Goal: Task Accomplishment & Management: Complete application form

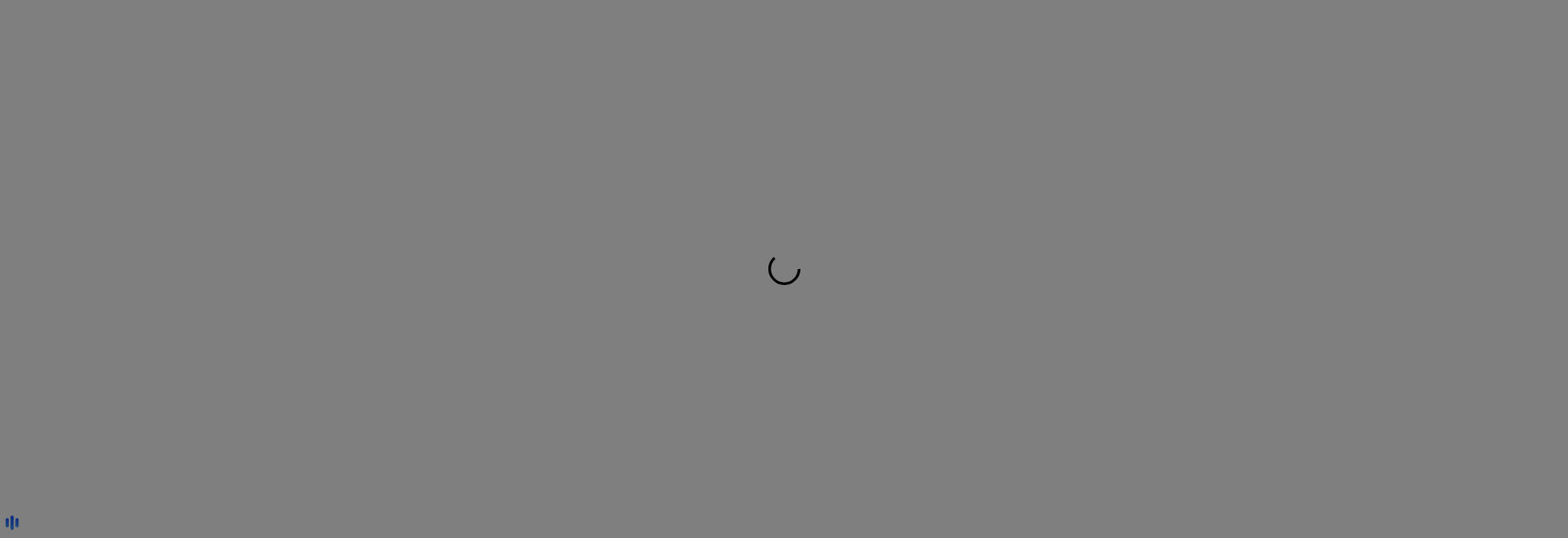
scroll to position [3, 0]
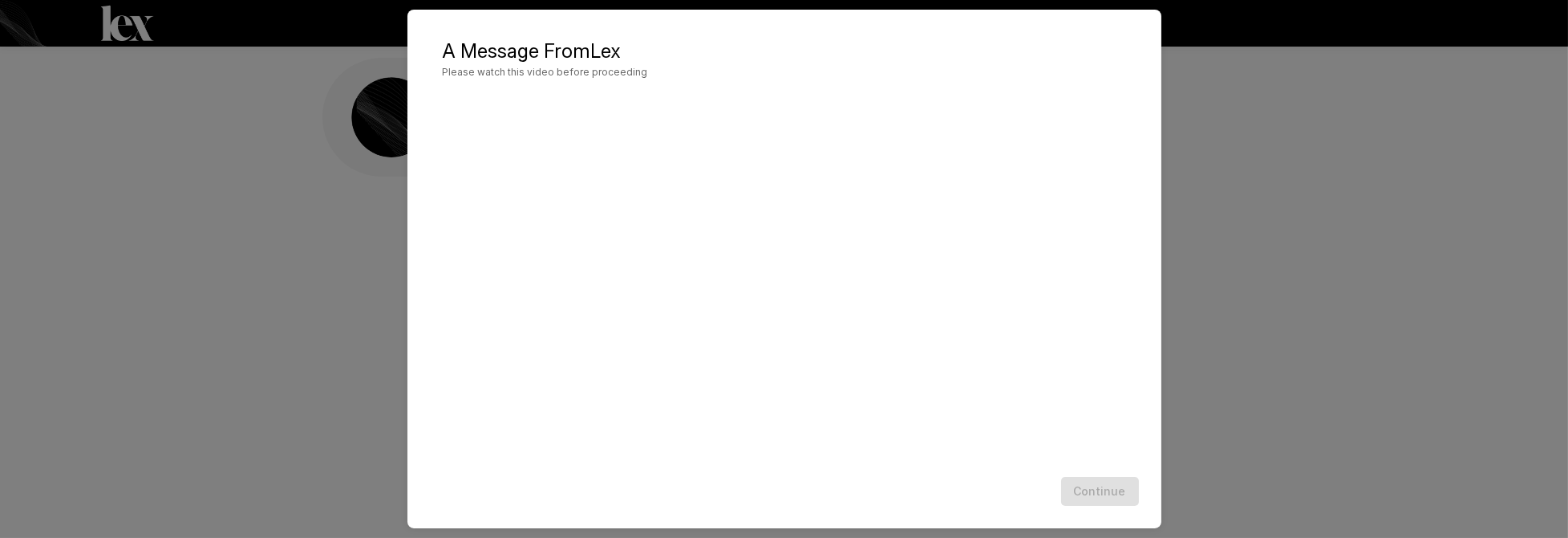
click at [1098, 486] on div "Continue" at bounding box center [785, 491] width 722 height 42
click at [1114, 492] on div "Continue" at bounding box center [785, 491] width 722 height 42
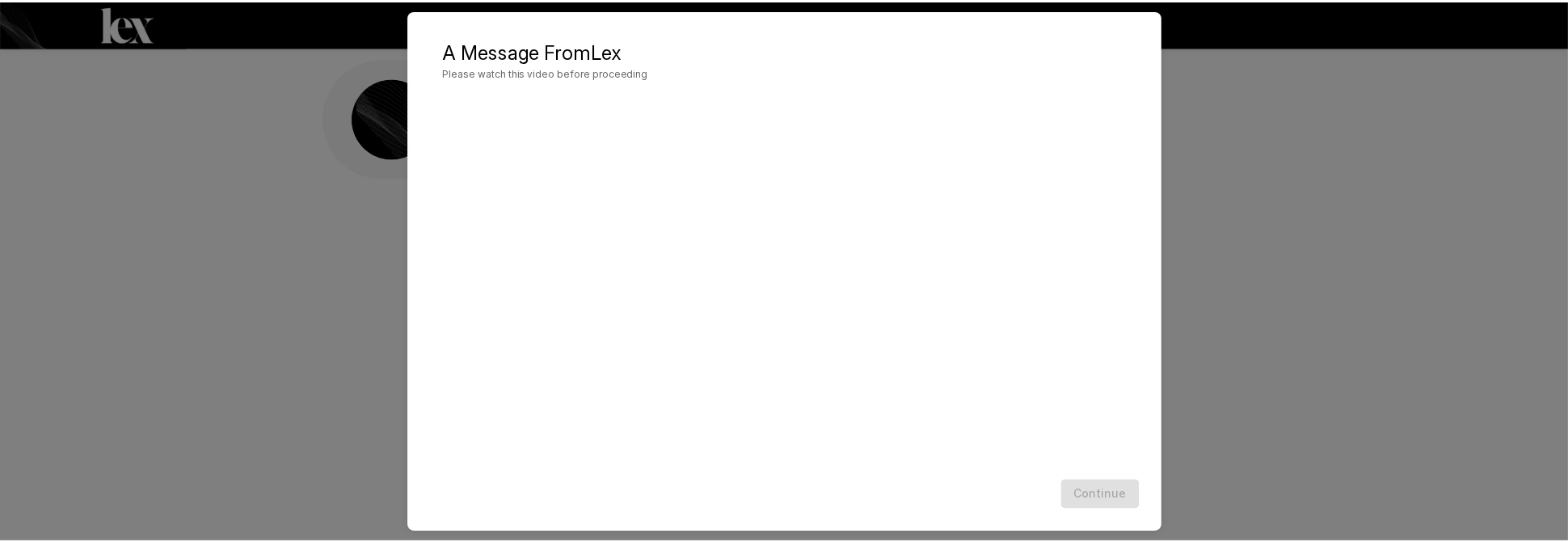
scroll to position [17, 0]
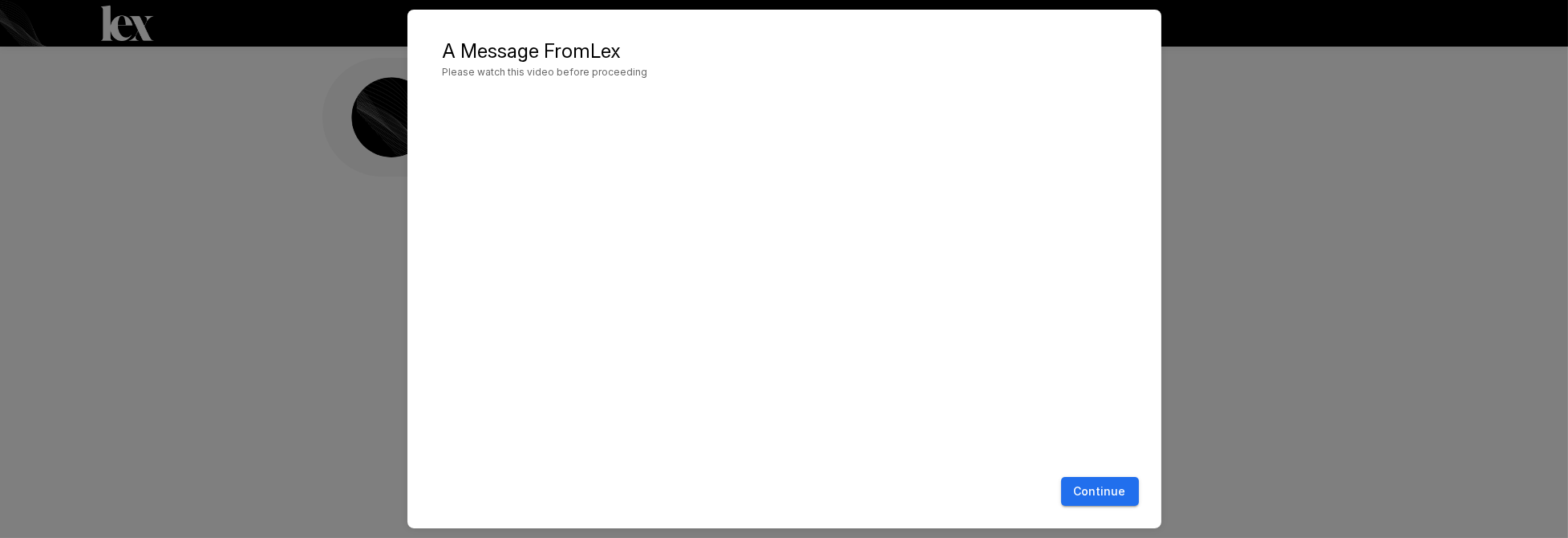
click at [1109, 494] on button "Continue" at bounding box center [1100, 492] width 78 height 29
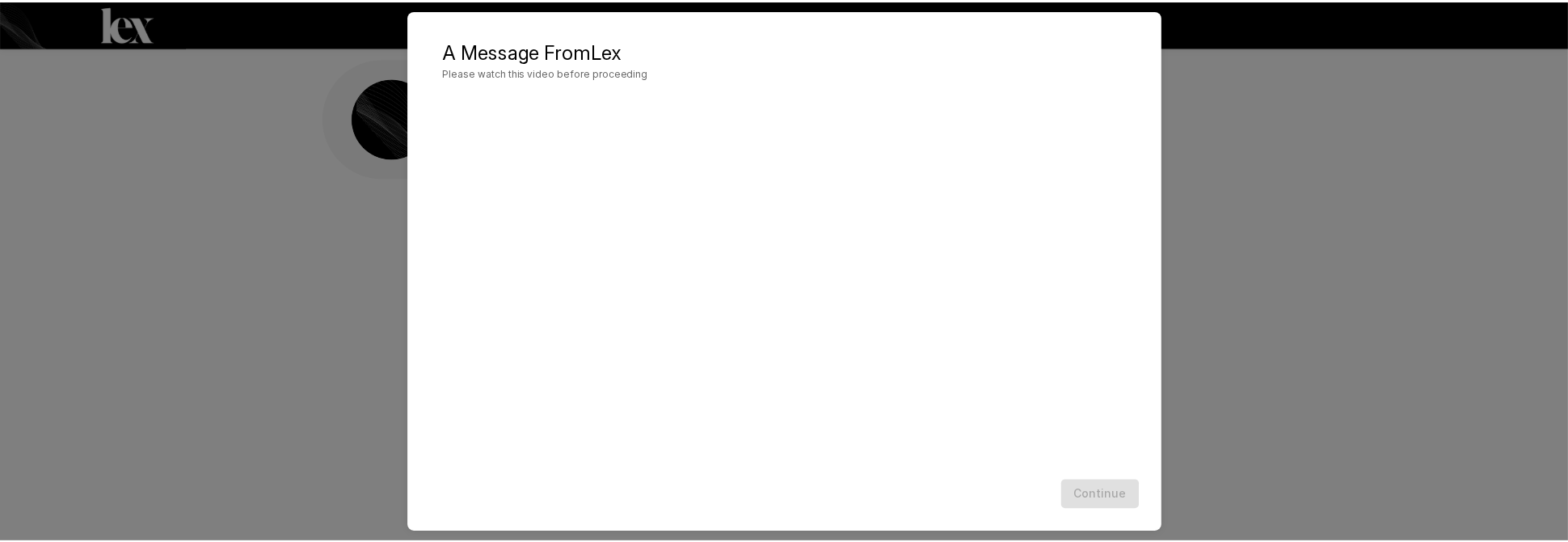
scroll to position [3, 0]
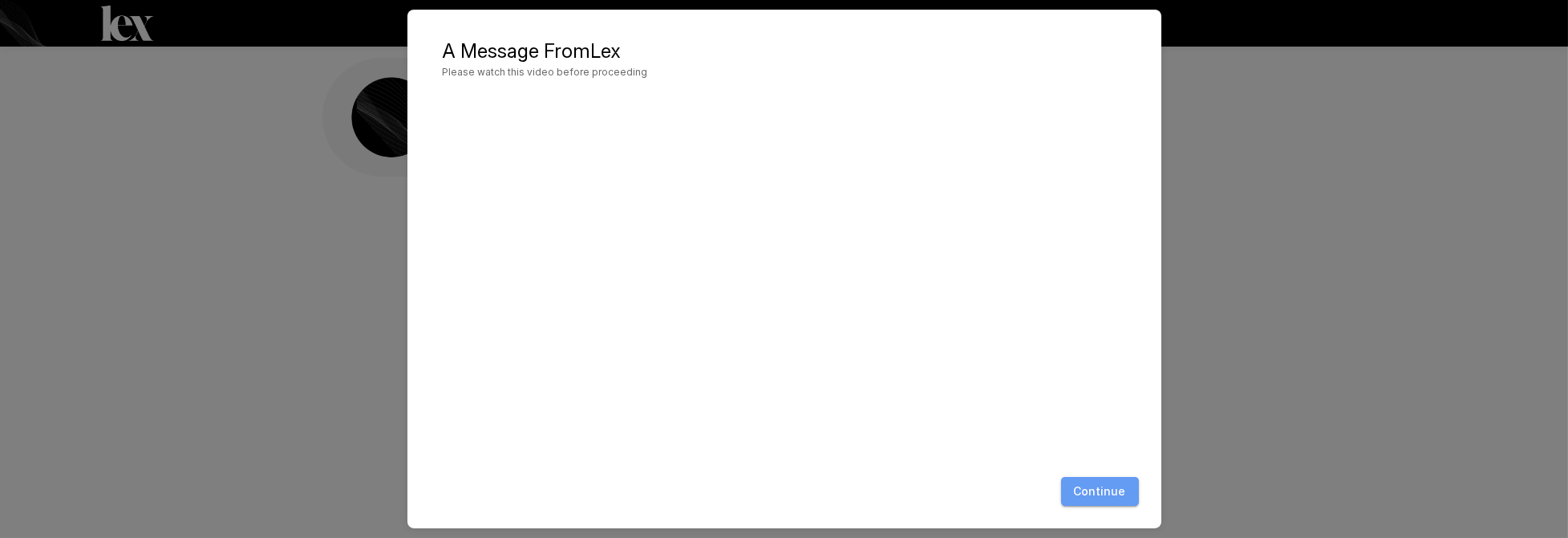
click at [1111, 491] on button "Continue" at bounding box center [1100, 492] width 78 height 29
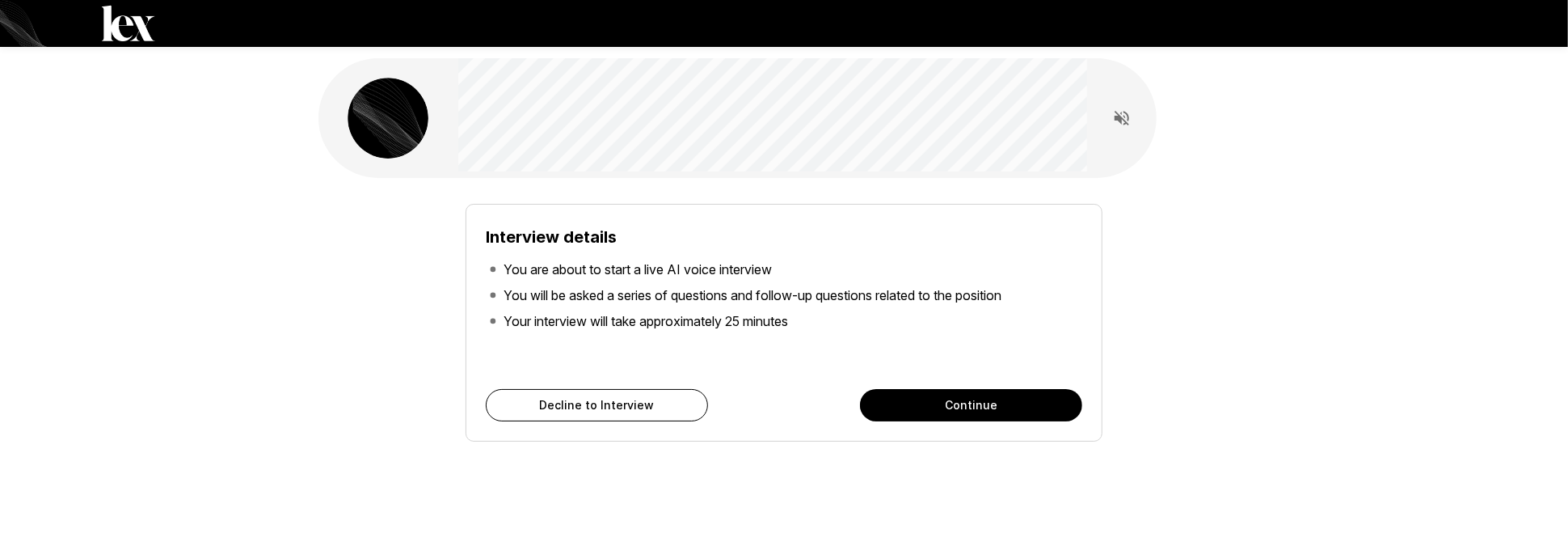
click at [995, 402] on button "Continue" at bounding box center [971, 405] width 222 height 33
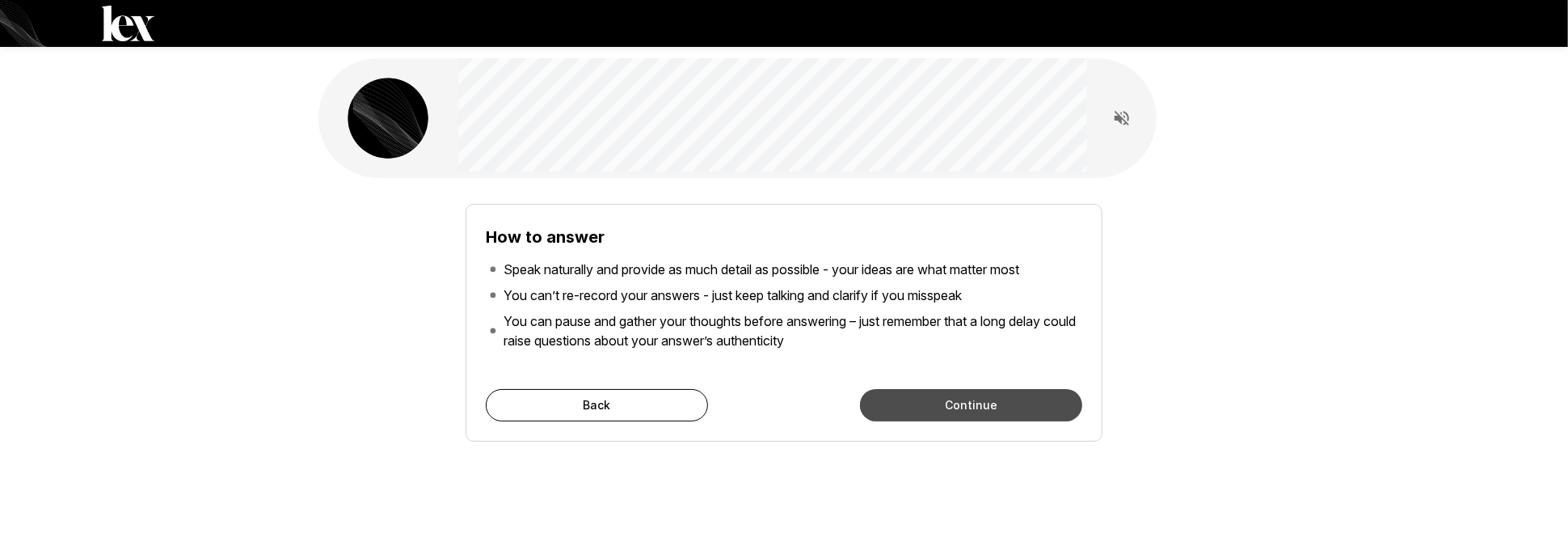
click at [992, 406] on button "Continue" at bounding box center [971, 405] width 222 height 33
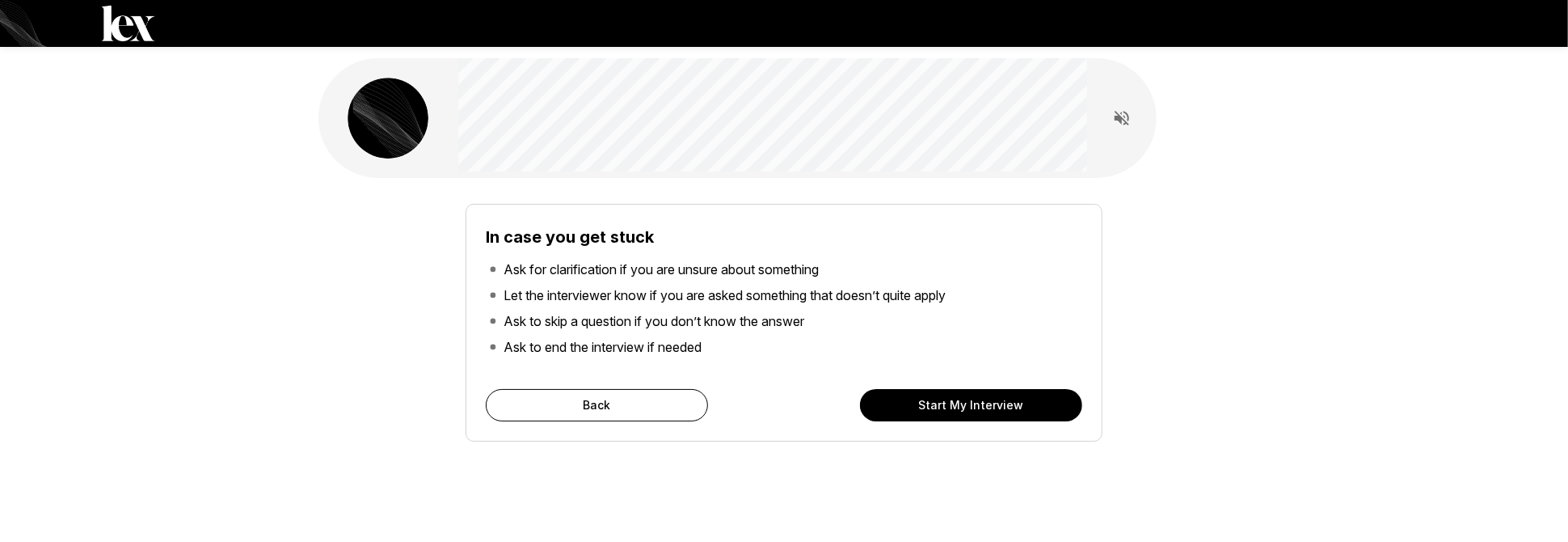
scroll to position [34, 0]
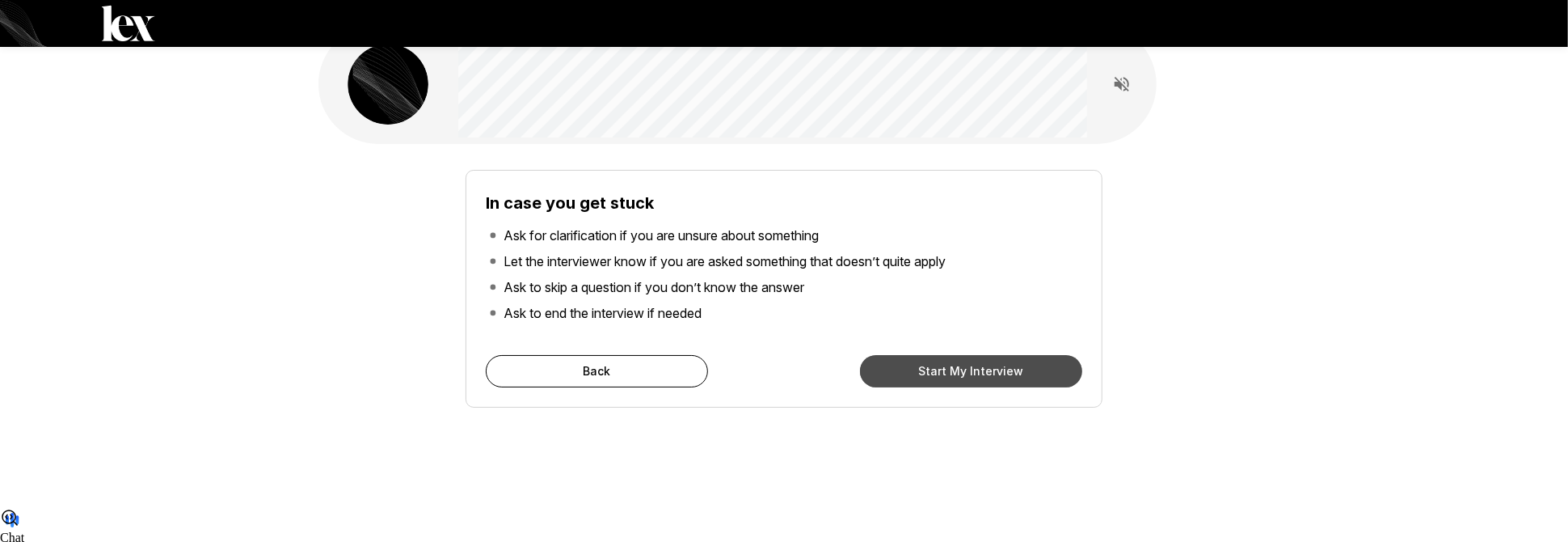
click at [1029, 361] on button "Start My Interview" at bounding box center [971, 371] width 222 height 33
